Goal: Task Accomplishment & Management: Manage account settings

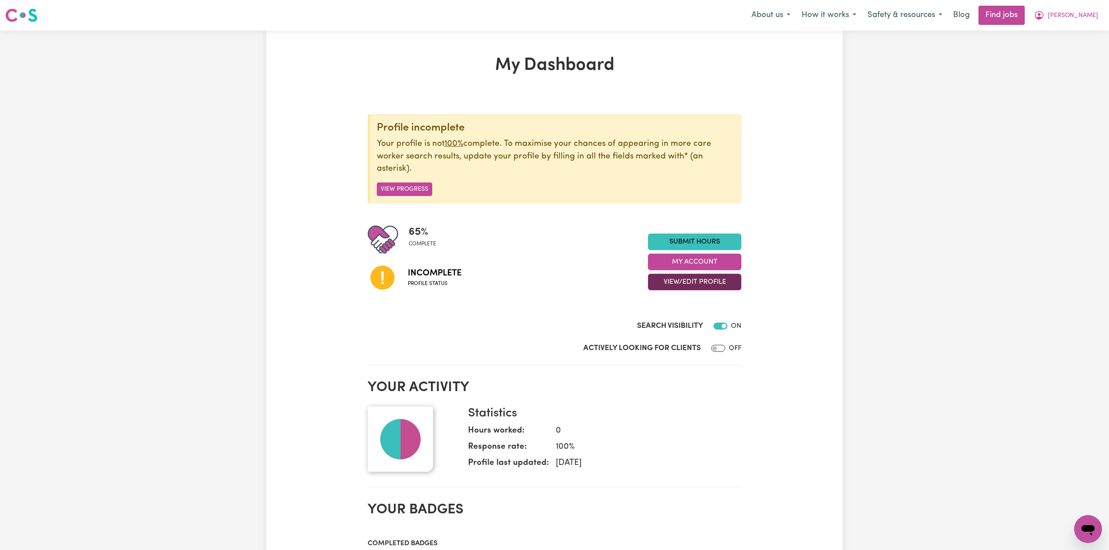
click at [678, 281] on button "View/Edit Profile" at bounding box center [694, 282] width 93 height 17
click at [681, 322] on link "Edit Profile" at bounding box center [689, 322] width 82 height 17
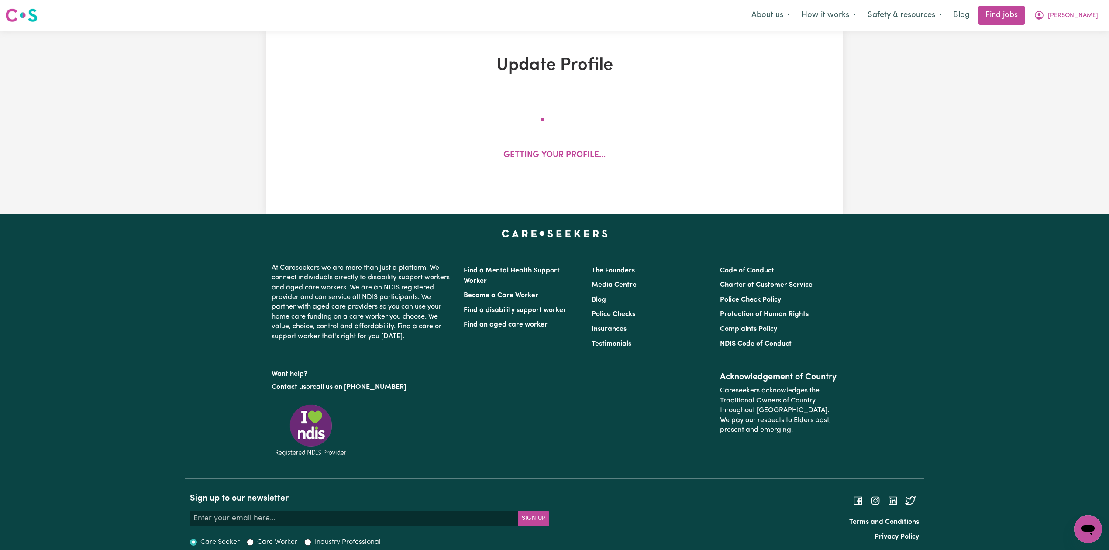
select select "[DEMOGRAPHIC_DATA]"
select select "[DEMOGRAPHIC_DATA] Work Visa"
select select "Studying a healthcare related degree or qualification"
select select "50"
select select "70"
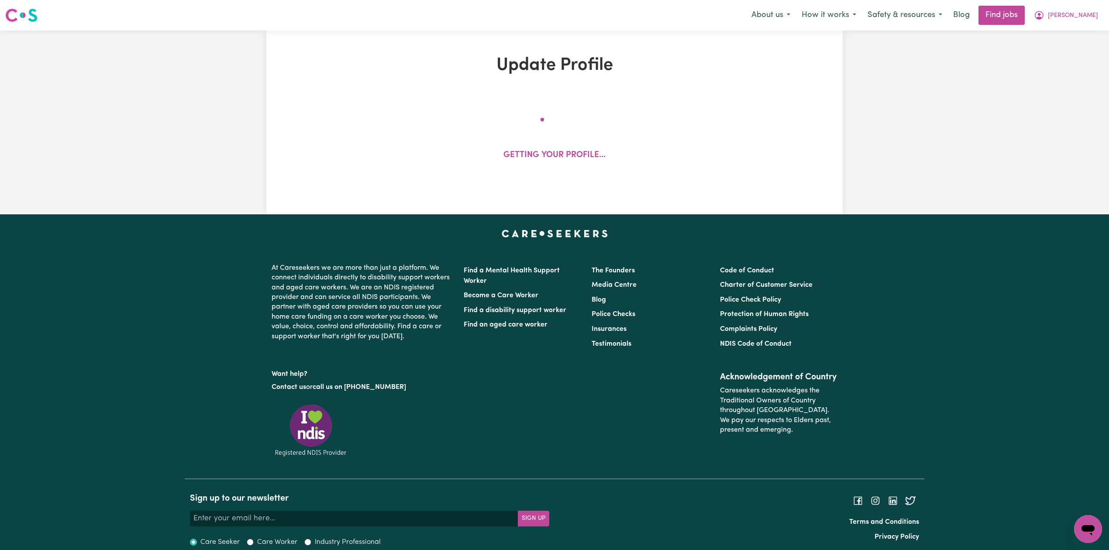
select select "80"
select select "100"
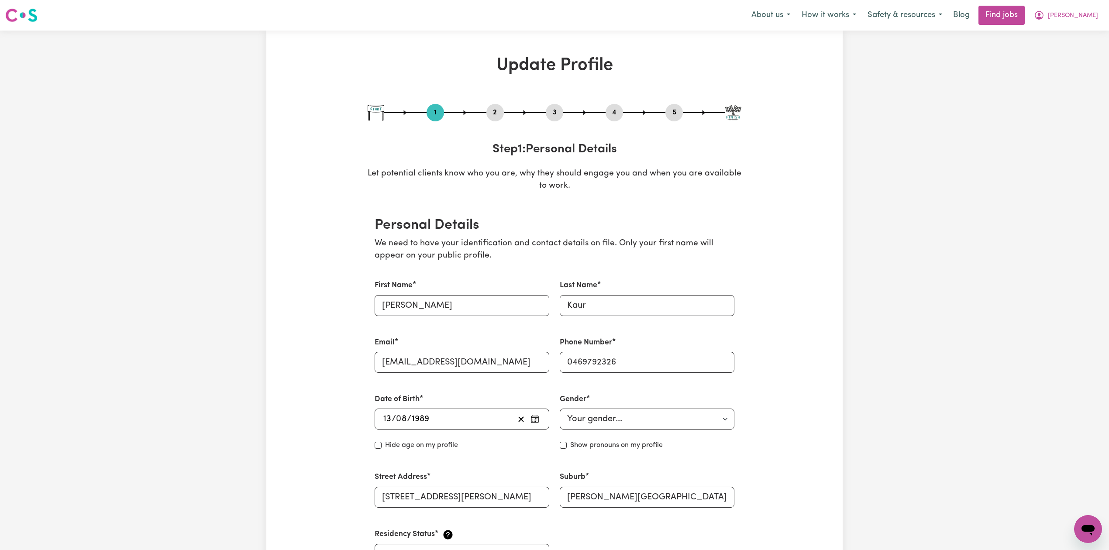
click at [502, 114] on button "2" at bounding box center [494, 112] width 17 height 11
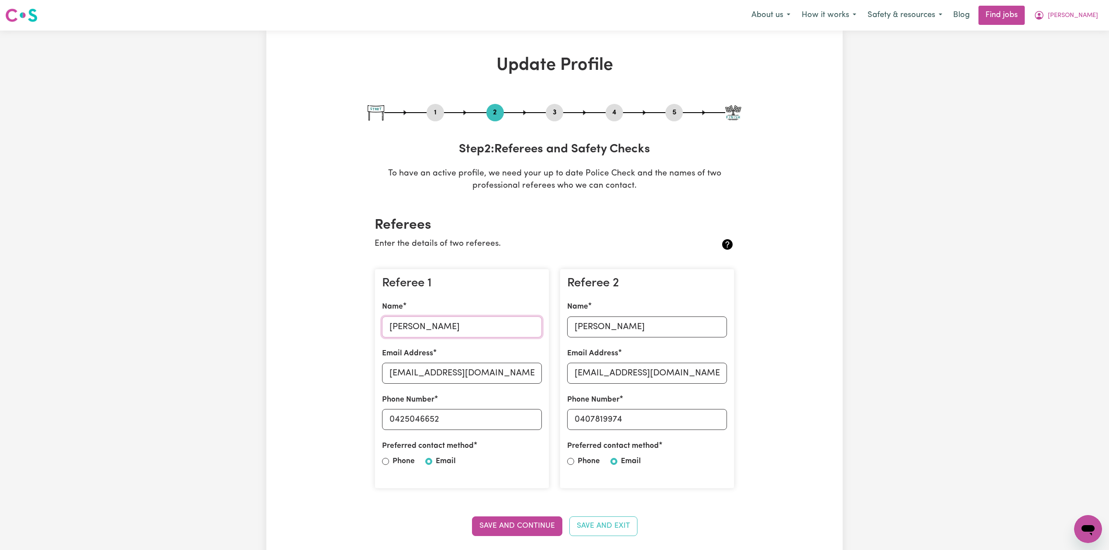
click at [405, 329] on input "[PERSON_NAME]" at bounding box center [462, 327] width 160 height 21
click at [435, 379] on input "[EMAIL_ADDRESS][DOMAIN_NAME]" at bounding box center [462, 373] width 160 height 21
drag, startPoint x: 395, startPoint y: 417, endPoint x: 499, endPoint y: 427, distance: 103.9
click at [499, 427] on input "0425046652" at bounding box center [462, 419] width 160 height 21
click at [605, 324] on input "[PERSON_NAME]" at bounding box center [647, 327] width 160 height 21
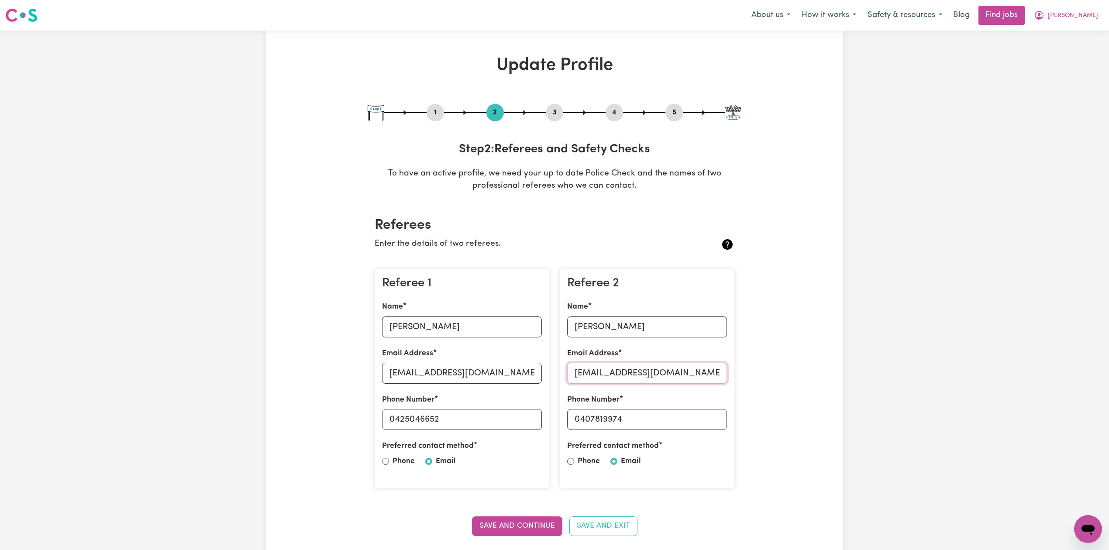
click at [608, 371] on input "[EMAIL_ADDRESS][DOMAIN_NAME]" at bounding box center [647, 373] width 160 height 21
drag, startPoint x: 581, startPoint y: 416, endPoint x: 710, endPoint y: 424, distance: 129.0
click at [710, 424] on input "0407819974" at bounding box center [647, 419] width 160 height 21
click at [678, 112] on button "5" at bounding box center [674, 112] width 17 height 11
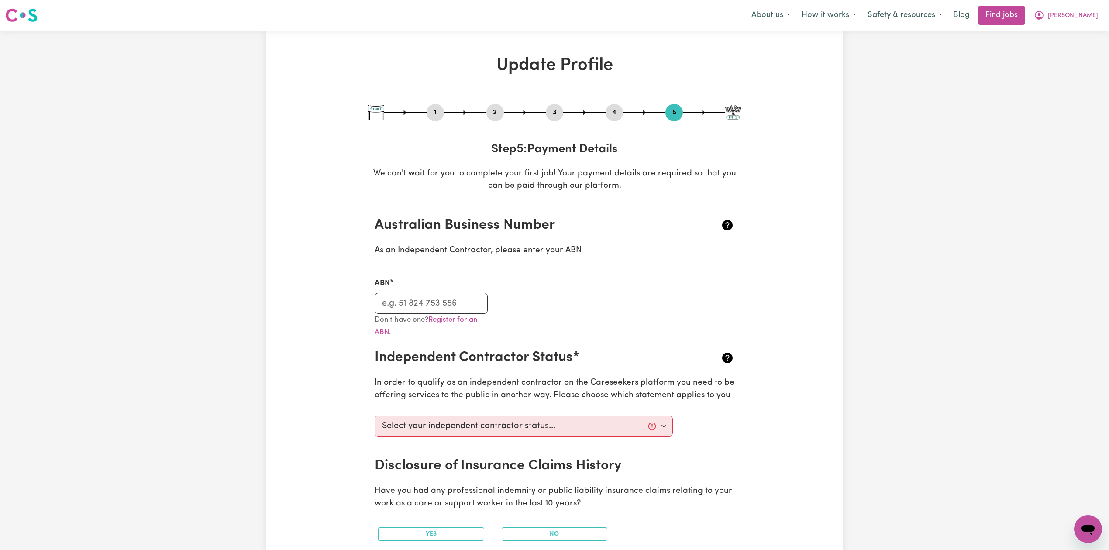
click at [556, 114] on button "3" at bounding box center [554, 112] width 17 height 11
select select "Certificate III (Individual Support)"
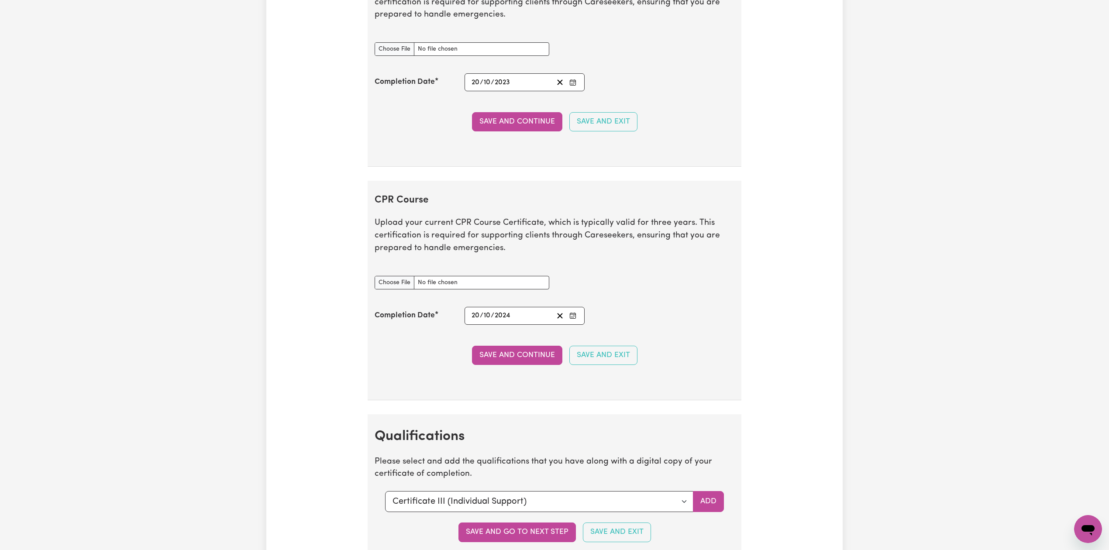
scroll to position [1514, 0]
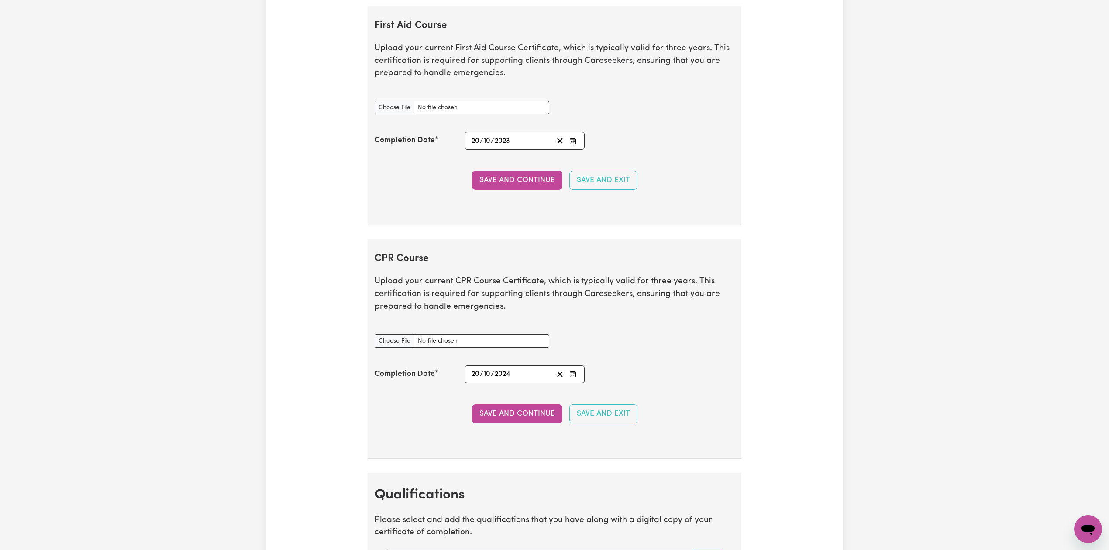
click at [507, 146] on input "2023" at bounding box center [502, 141] width 16 height 12
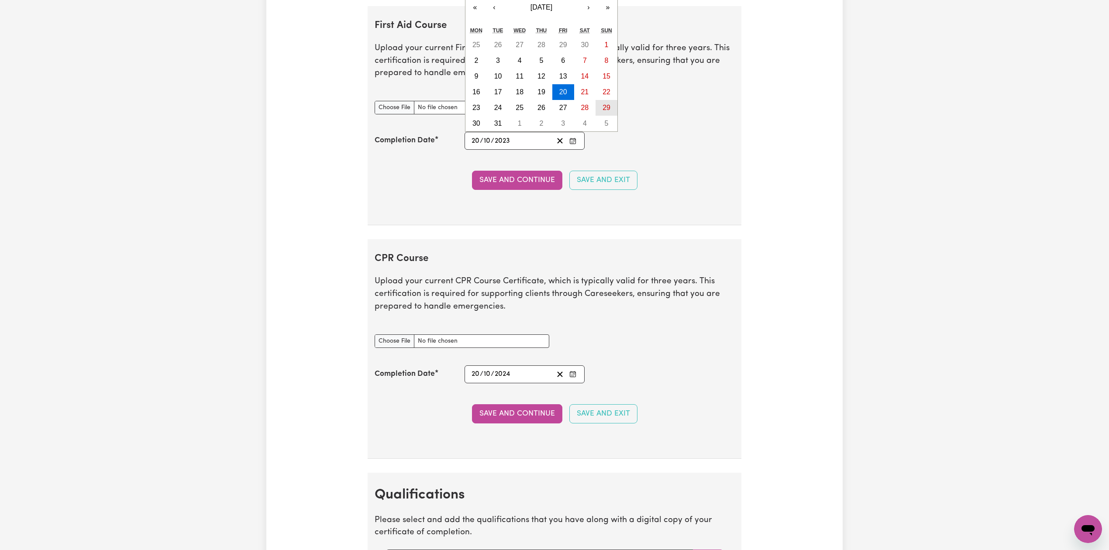
click at [605, 111] on abbr "29" at bounding box center [607, 107] width 8 height 7
type input "[DATE]"
type input "29"
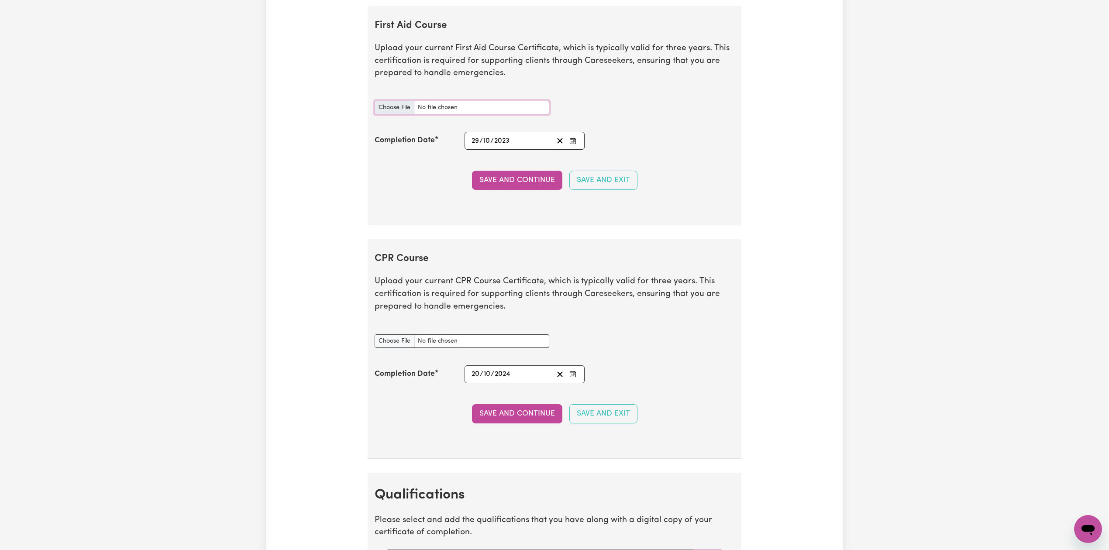
click at [397, 114] on input "First Aid Course document" at bounding box center [462, 108] width 175 height 14
type input "C:\fakepath\[PERSON_NAME] CPR and First Aid Certificate 29102023.pdf"
click at [519, 189] on button "Save and Continue" at bounding box center [517, 180] width 90 height 19
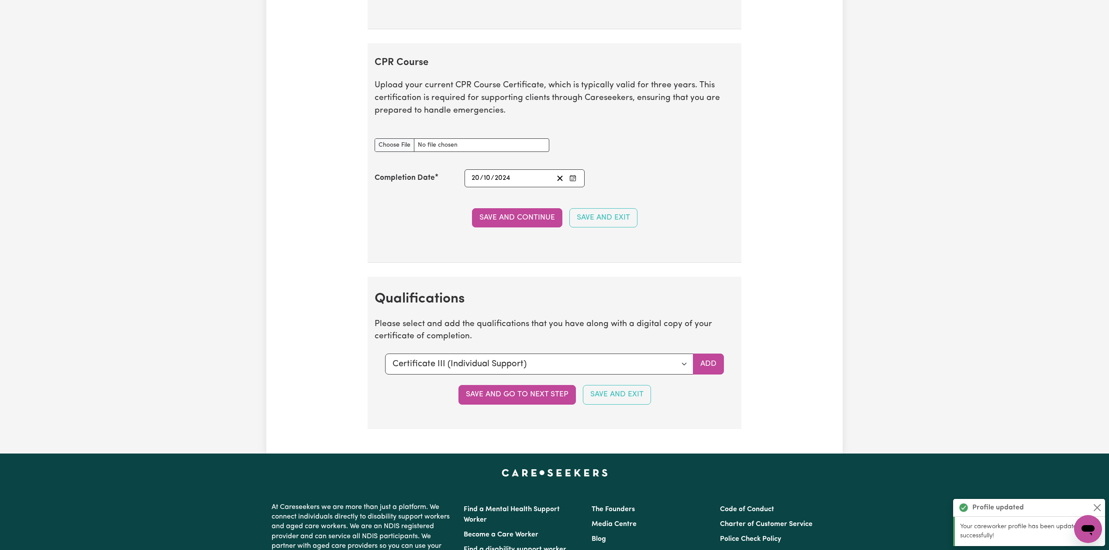
scroll to position [1761, 0]
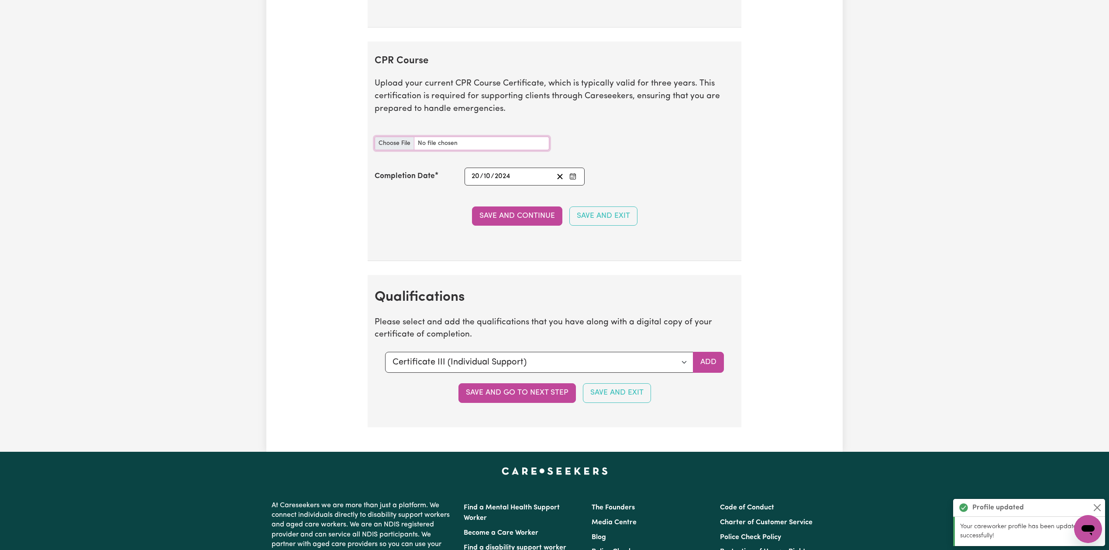
click at [411, 150] on input "CPR Course document" at bounding box center [462, 144] width 175 height 14
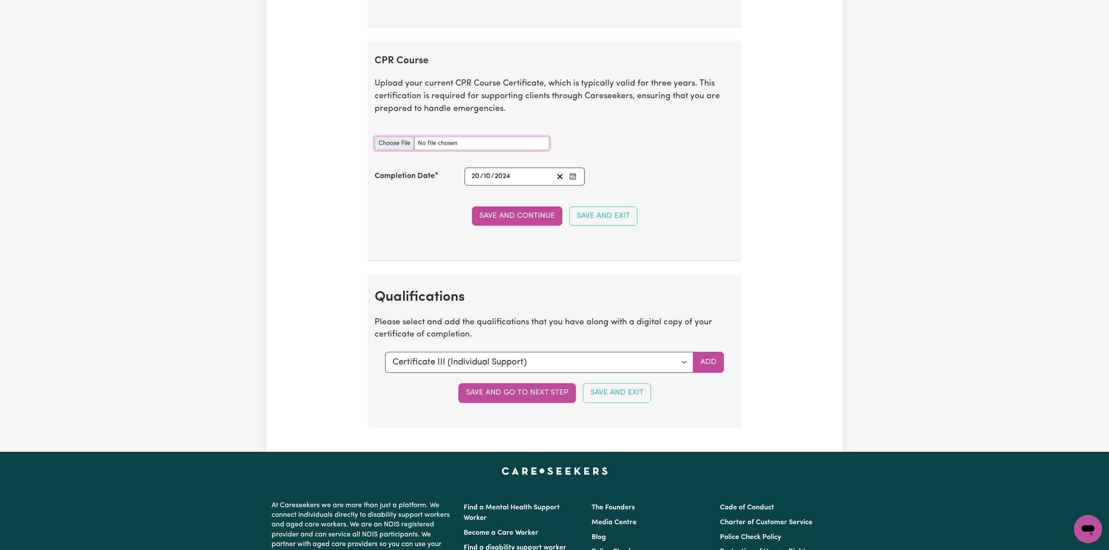
type input "C:\fakepath\[PERSON_NAME] CPR Certificate 20102024.pdf"
click at [484, 214] on section "CPR Course Upload your current CPR Course Certificate, which is typically valid…" at bounding box center [555, 151] width 374 height 220
drag, startPoint x: 500, startPoint y: 217, endPoint x: 459, endPoint y: 163, distance: 67.6
click at [501, 217] on button "Save and Continue" at bounding box center [517, 216] width 90 height 19
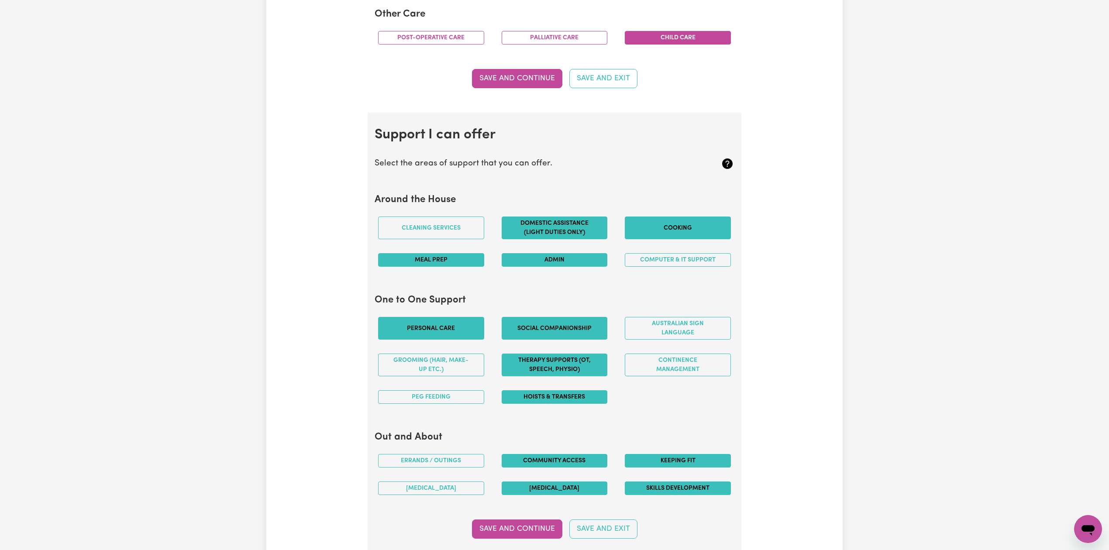
scroll to position [0, 0]
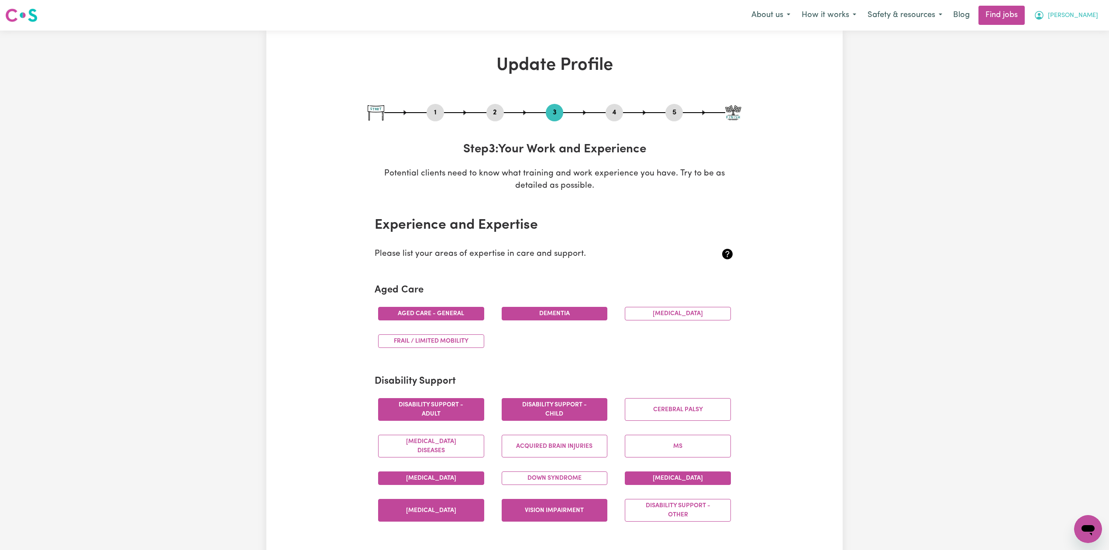
click at [1077, 14] on span "[PERSON_NAME]" at bounding box center [1073, 16] width 50 height 10
click at [1068, 59] on link "Logout" at bounding box center [1068, 67] width 69 height 17
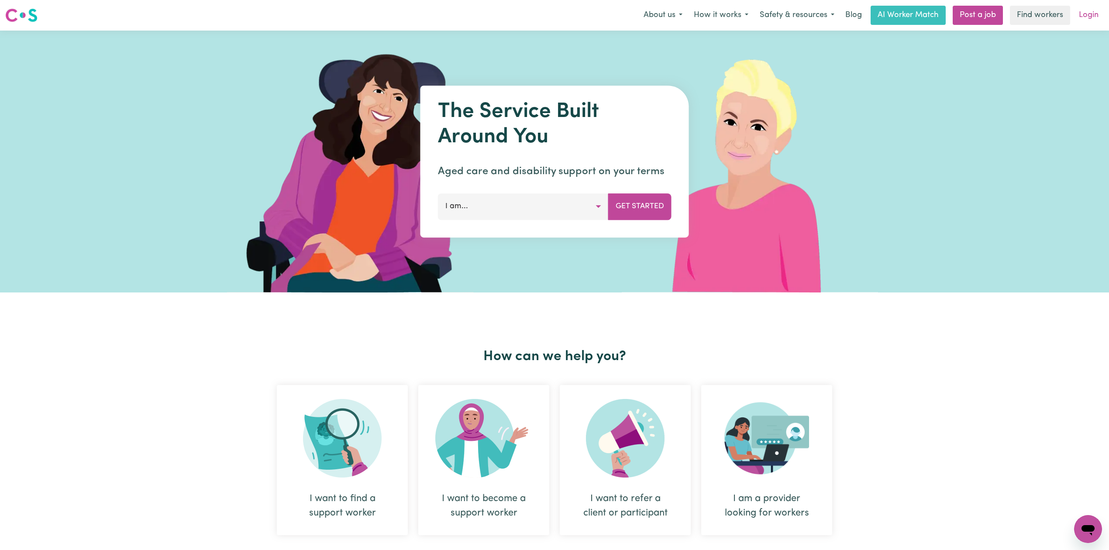
click at [1099, 21] on link "Login" at bounding box center [1089, 15] width 30 height 19
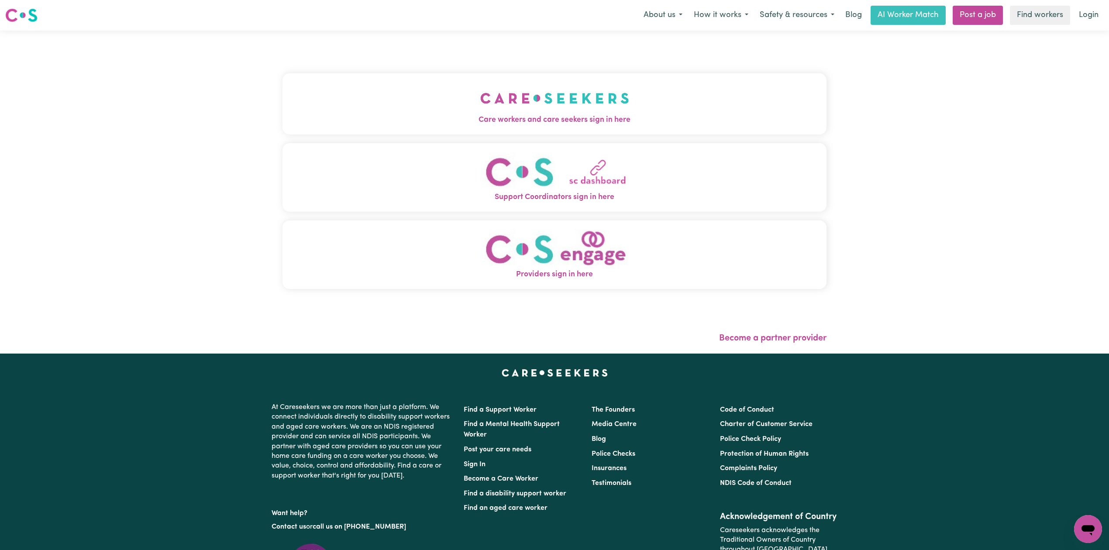
click at [501, 139] on div "Care workers and care seekers sign in here Support Coordinators sign in here Pr…" at bounding box center [555, 185] width 544 height 275
drag, startPoint x: 445, startPoint y: 117, endPoint x: 435, endPoint y: 109, distance: 12.7
click at [445, 116] on span "Care workers and care seekers sign in here" at bounding box center [555, 119] width 544 height 11
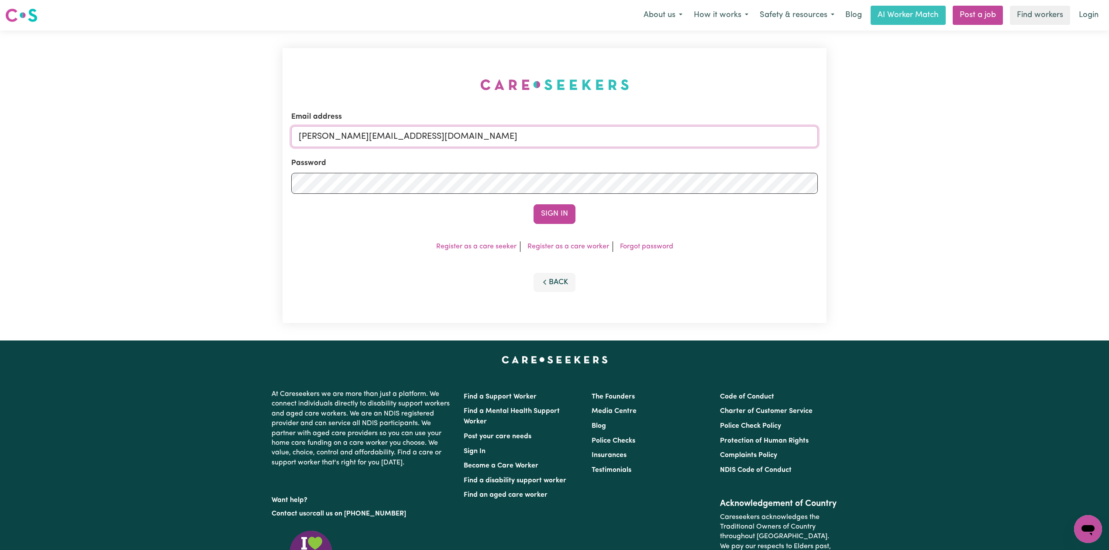
click at [416, 143] on input "[PERSON_NAME][EMAIL_ADDRESS][DOMAIN_NAME]" at bounding box center [554, 136] width 527 height 21
drag, startPoint x: 345, startPoint y: 134, endPoint x: 589, endPoint y: 141, distance: 244.7
click at [589, 141] on input "Superuser~[EMAIL_ADDRESS][DOMAIN_NAME]" at bounding box center [554, 136] width 527 height 21
type input "Superuser~[EMAIL_ADDRESS][DOMAIN_NAME]"
drag, startPoint x: 553, startPoint y: 209, endPoint x: 552, endPoint y: 213, distance: 4.4
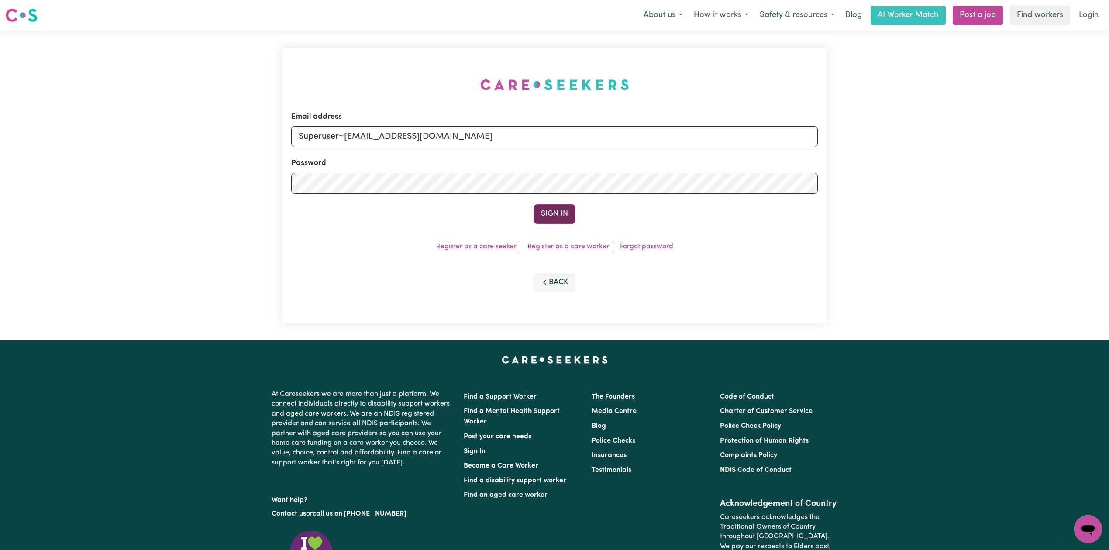
click at [552, 213] on button "Sign In" at bounding box center [555, 213] width 42 height 19
